Goal: Find specific page/section: Locate a particular part of the current website

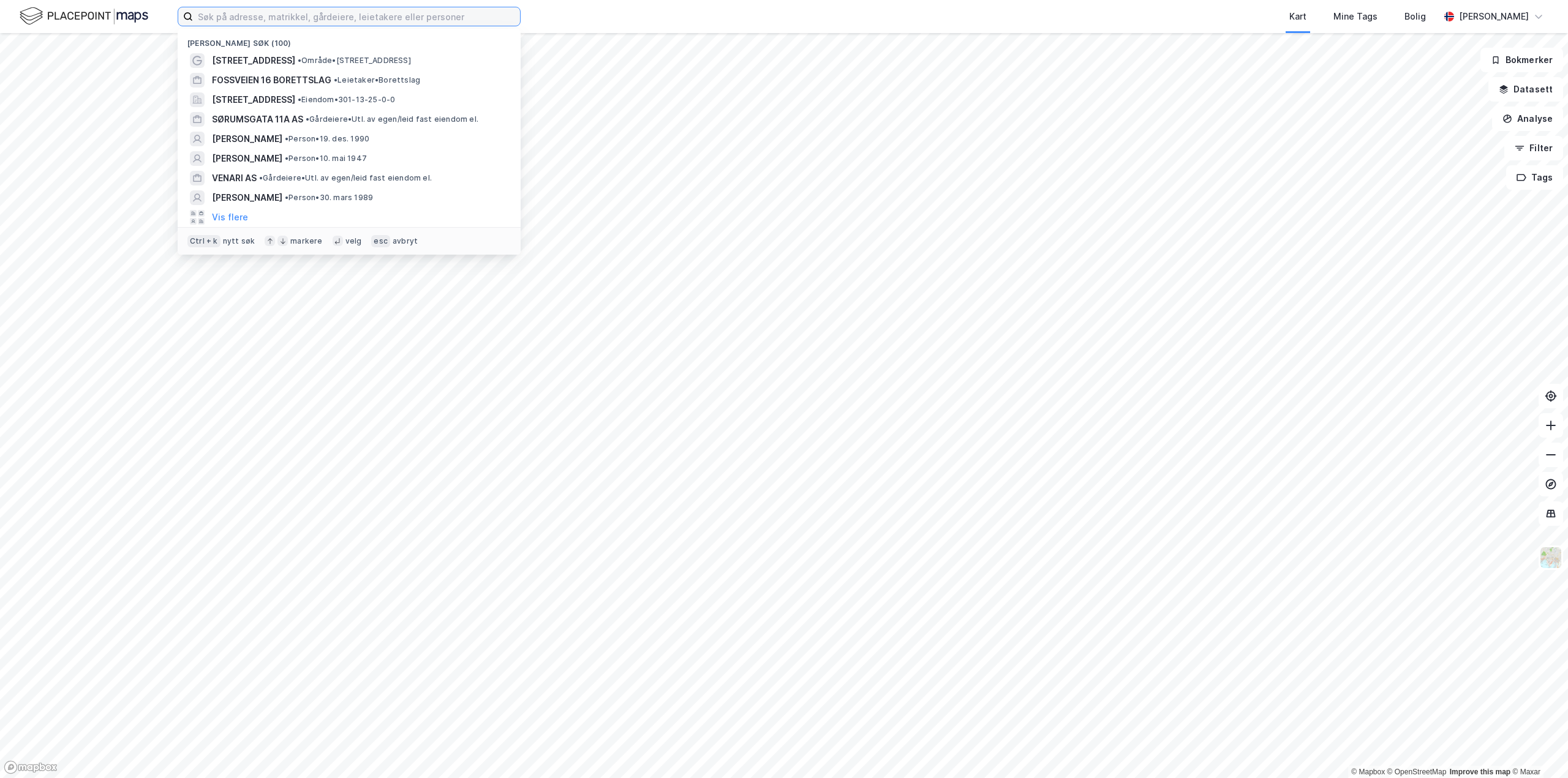
click at [323, 20] on input at bounding box center [356, 16] width 327 height 19
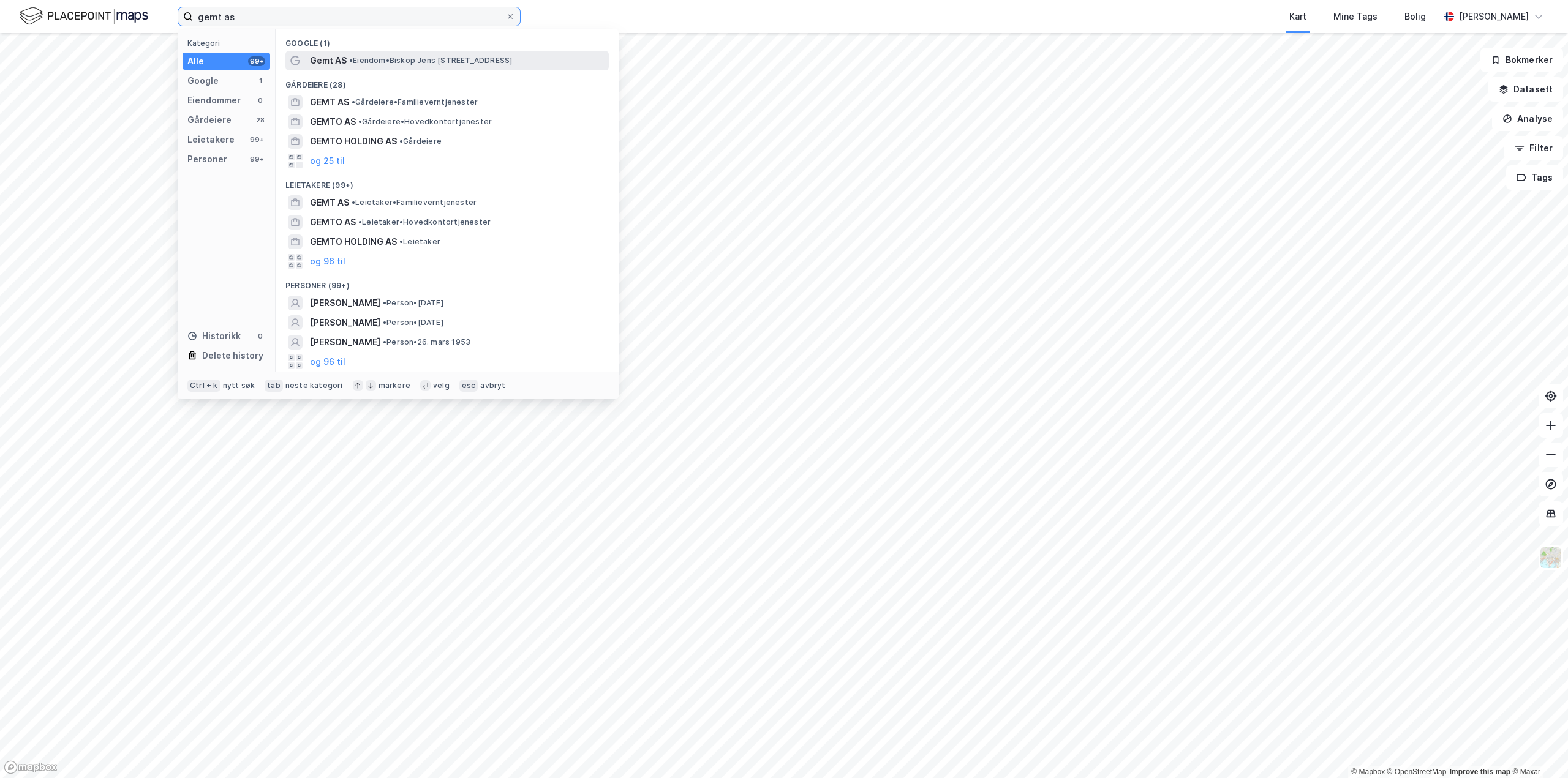
type input "gemt as"
click at [346, 55] on span "Gemt AS" at bounding box center [328, 60] width 37 height 15
